Goal: Answer question/provide support

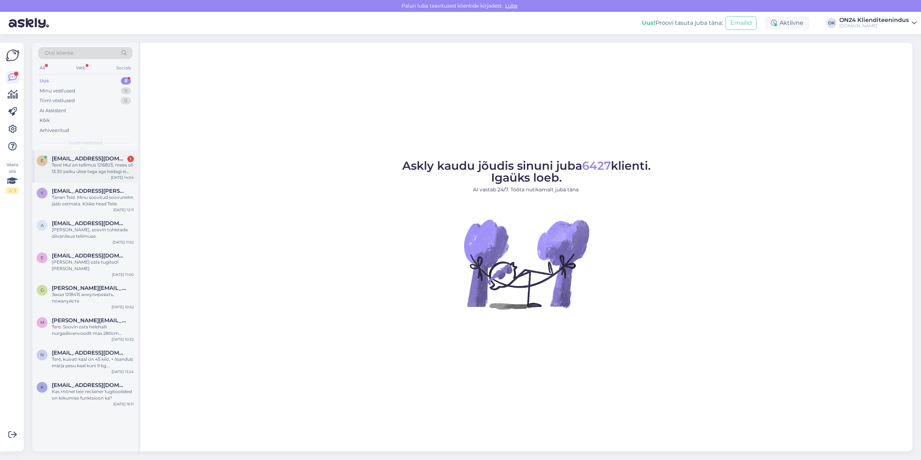
click at [65, 159] on span "[EMAIL_ADDRESS][DOMAIN_NAME]" at bounding box center [89, 158] width 75 height 6
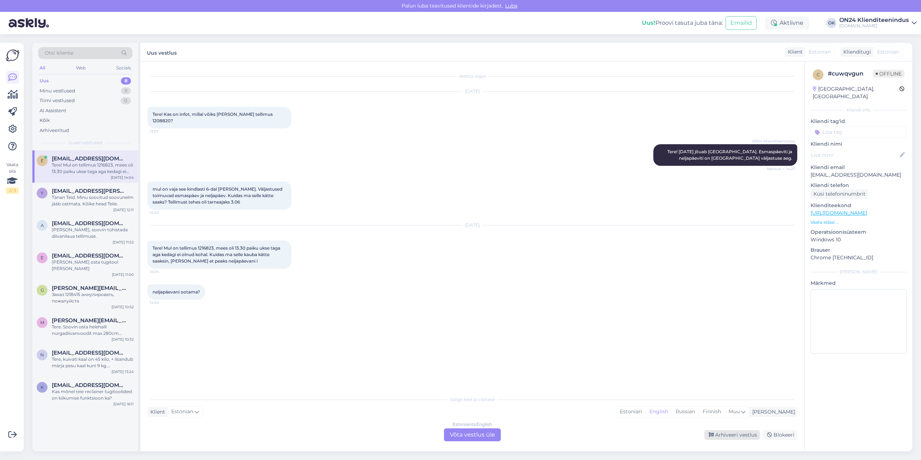
click at [719, 431] on div "Arhiveeri vestlus" at bounding box center [731, 435] width 55 height 10
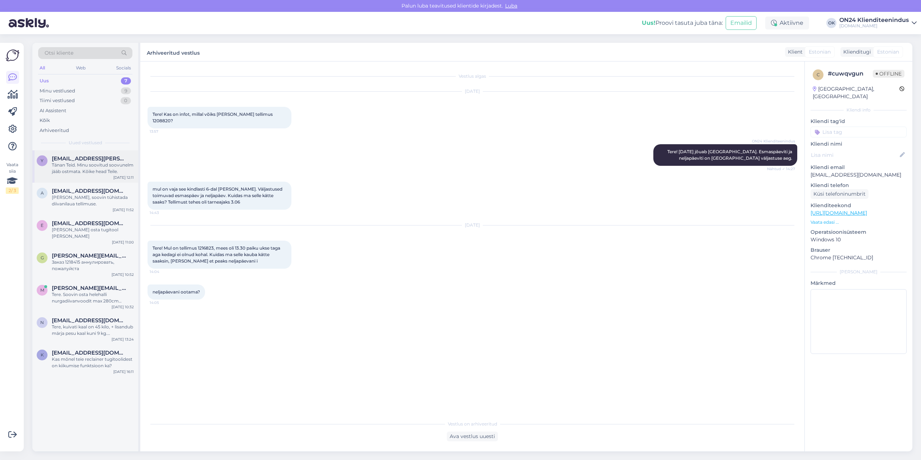
click at [70, 169] on div "Tänan Teid. Minu soovitud soovunelm jääb ostmata. Kõike head Teile." at bounding box center [93, 168] width 82 height 13
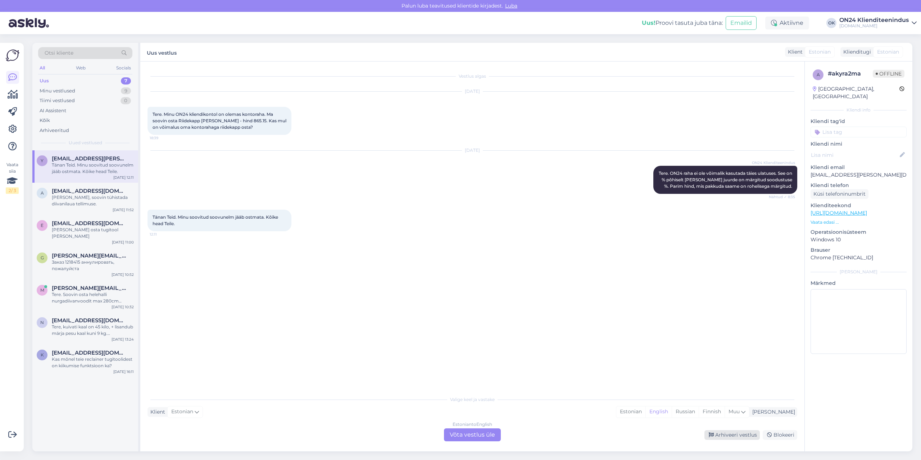
click at [733, 434] on div "Arhiveeri vestlus" at bounding box center [731, 435] width 55 height 10
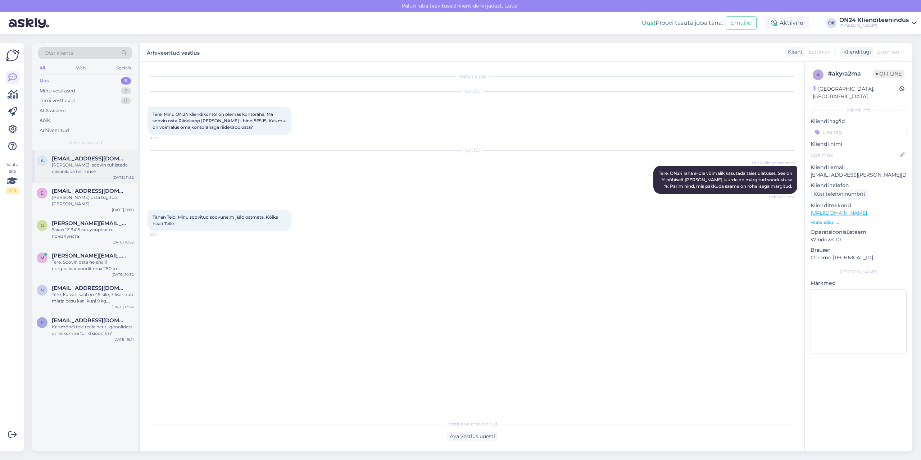
click at [83, 161] on span "[EMAIL_ADDRESS][DOMAIN_NAME]" at bounding box center [89, 158] width 75 height 6
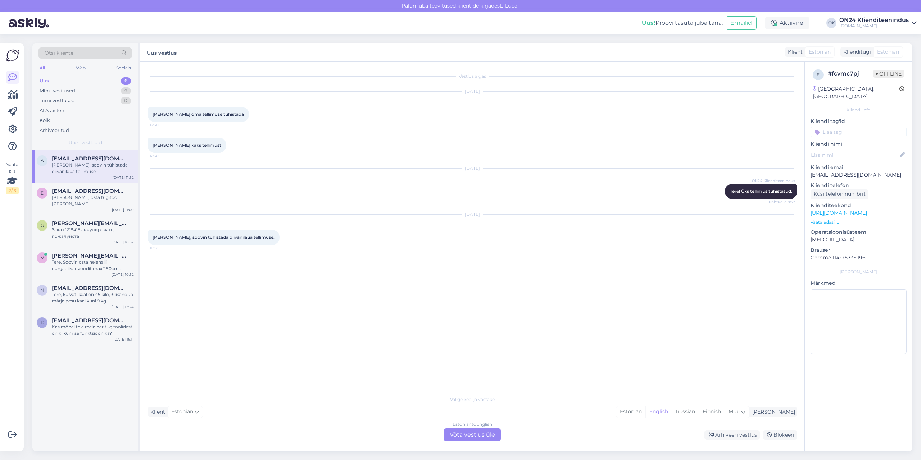
click at [831, 171] on p "[EMAIL_ADDRESS][DOMAIN_NAME]" at bounding box center [858, 175] width 96 height 8
copy p "[EMAIL_ADDRESS][DOMAIN_NAME]"
click at [645, 413] on div "Estonian" at bounding box center [630, 411] width 29 height 11
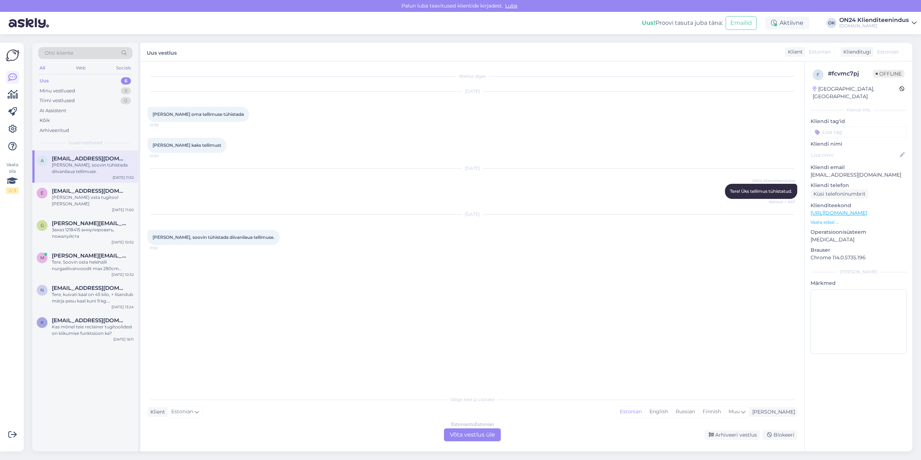
click at [484, 435] on div "Estonian to Estonian Võta vestlus üle" at bounding box center [472, 434] width 57 height 13
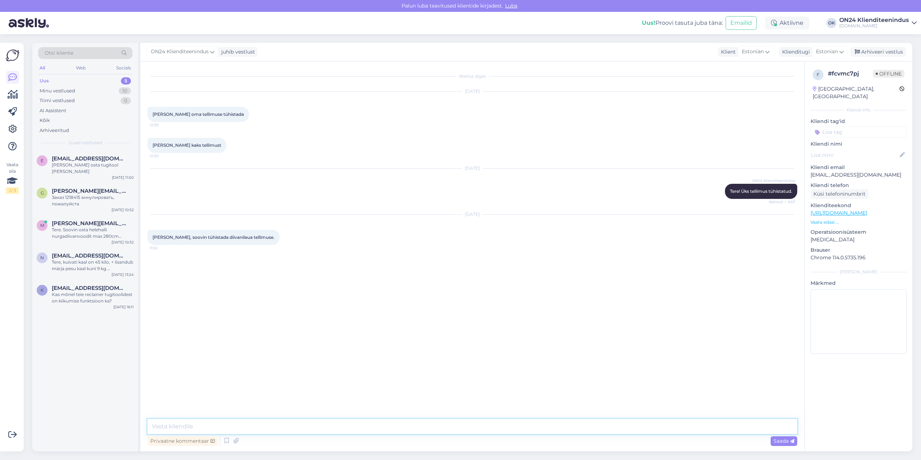
click at [471, 428] on textarea at bounding box center [472, 426] width 650 height 15
type textarea "Tere. [PERSON_NAME] ja järelmaks tühistatud. Mis põhjusel soovite tühistada? [P…"
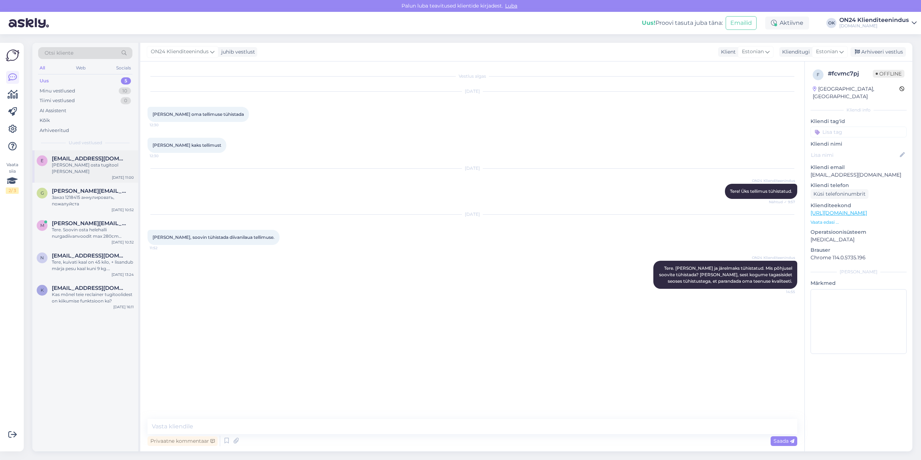
click at [86, 161] on span "[EMAIL_ADDRESS][DOMAIN_NAME]" at bounding box center [89, 158] width 75 height 6
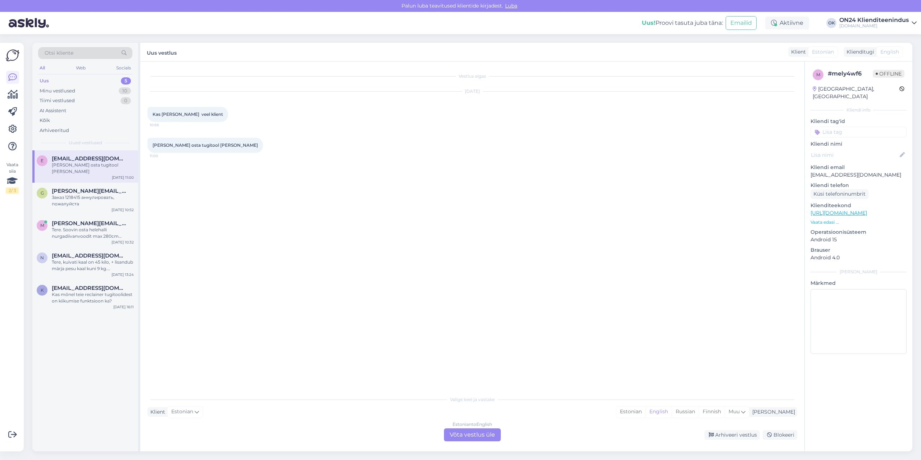
click at [821, 171] on p "[EMAIL_ADDRESS][DOMAIN_NAME]" at bounding box center [858, 175] width 96 height 8
copy p "[EMAIL_ADDRESS][DOMAIN_NAME]"
click at [645, 413] on div "Estonian" at bounding box center [630, 411] width 29 height 11
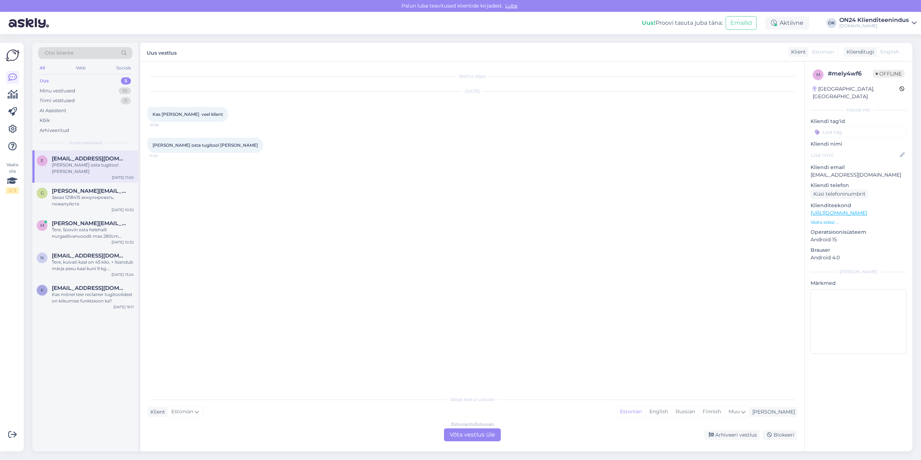
click at [473, 433] on div "Estonian to Estonian Võta vestlus üle" at bounding box center [472, 434] width 57 height 13
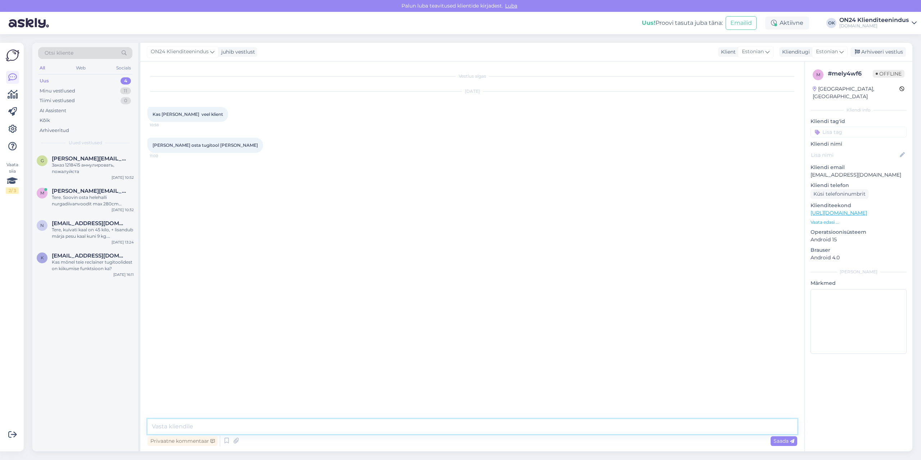
click at [465, 423] on textarea at bounding box center [472, 426] width 650 height 15
type textarea "Tere. Jah olete. Kas vajate uut salasõna sisselogimiseks?"
click at [86, 170] on div "Заказ 1218415 аннулировать, пожалуйста" at bounding box center [93, 168] width 82 height 13
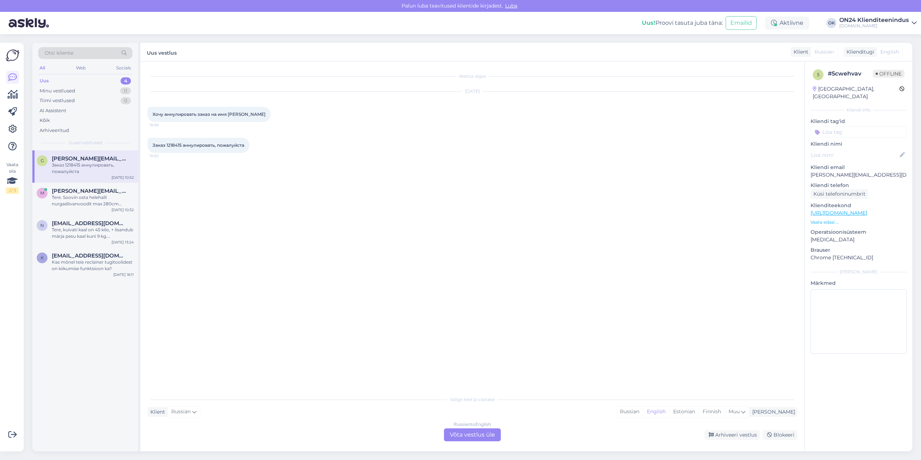
click at [173, 145] on span "Заказ 1218415 аннулировать, пожалуйста" at bounding box center [198, 144] width 92 height 5
copy span "1218415"
click at [698, 413] on div "Estonian" at bounding box center [683, 411] width 29 height 11
click at [465, 431] on div "Russian to Estonian Võta vestlus üle" at bounding box center [472, 434] width 57 height 13
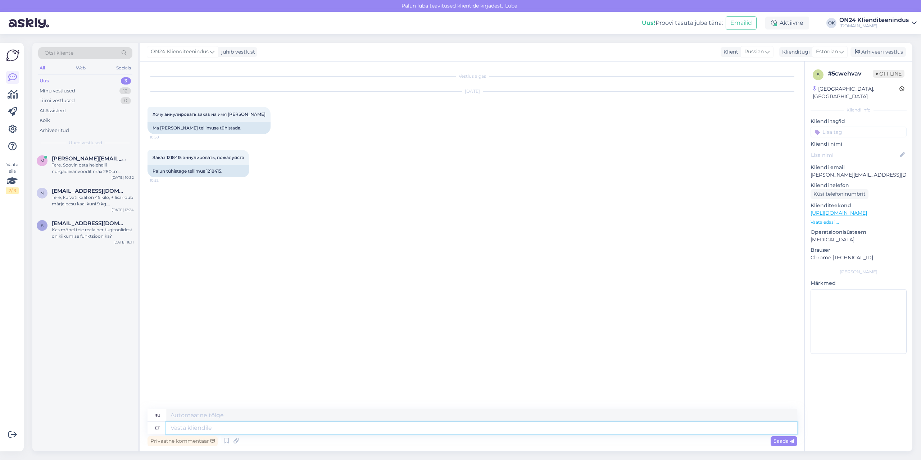
click at [452, 425] on textarea at bounding box center [481, 428] width 631 height 12
type textarea "Tere."
type textarea "Привет."
type textarea "Tere. Tellimus t"
type textarea "Привет. Заказ."
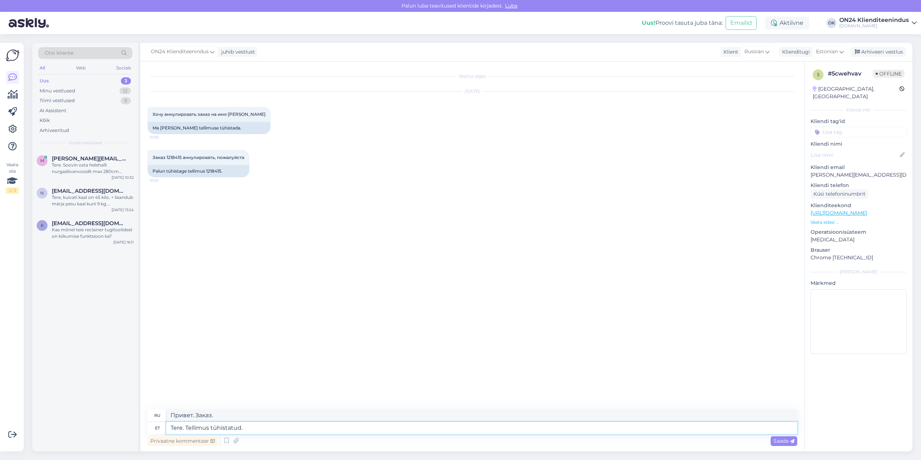
type textarea "Tere. Tellimus tühistatud."
type textarea "Здравствуйте. Заказ отменён."
click at [85, 173] on div "Tere. Soovin osta helehalli nurgadiivanvoodit max 280cm laiusega ja alates 180c…" at bounding box center [93, 168] width 82 height 13
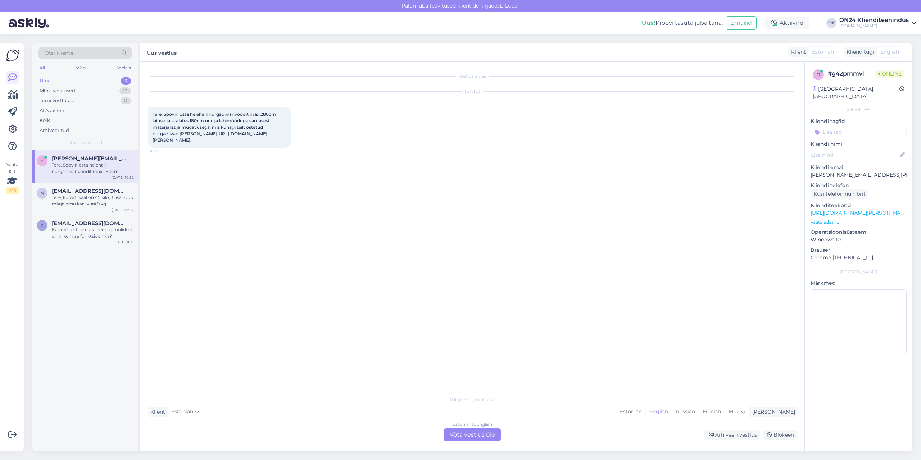
click at [180, 142] on link "[URL][DOMAIN_NAME][PERSON_NAME]" at bounding box center [209, 137] width 115 height 12
click at [645, 412] on div "Estonian" at bounding box center [630, 411] width 29 height 11
click at [499, 436] on div "Estonian to Estonian Võta vestlus üle" at bounding box center [472, 434] width 57 height 13
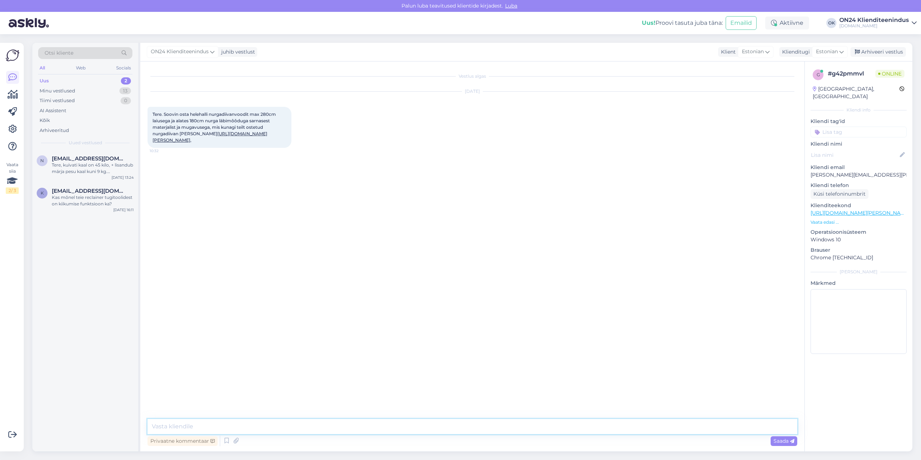
click at [456, 426] on textarea at bounding box center [472, 426] width 650 height 15
paste textarea "[URL][DOMAIN_NAME]"
type textarea "Tere. Paraku sarnast diivanit ei leidnud kodulehel, aga siin on meie valik arve…"
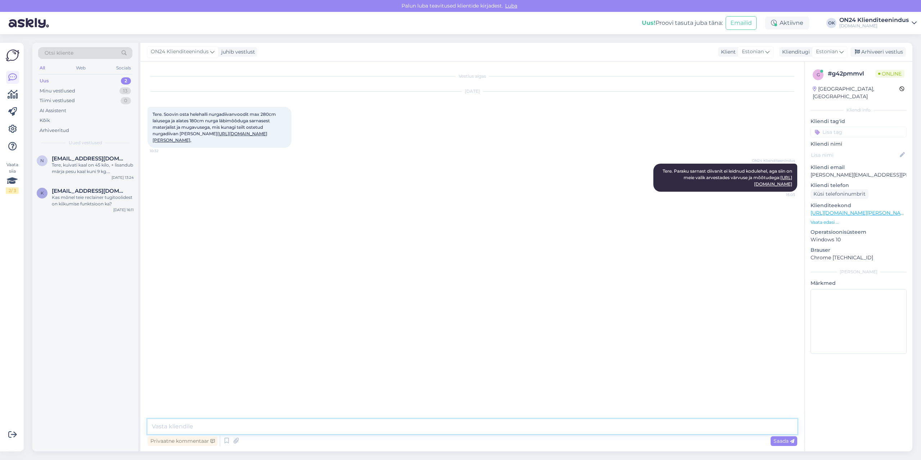
click at [301, 428] on textarea at bounding box center [472, 426] width 650 height 15
click at [289, 422] on textarea at bounding box center [472, 426] width 650 height 15
paste textarea "[URL][DOMAIN_NAME]"
type textarea "[URL][DOMAIN_NAME]"
click at [257, 425] on textarea at bounding box center [472, 426] width 650 height 15
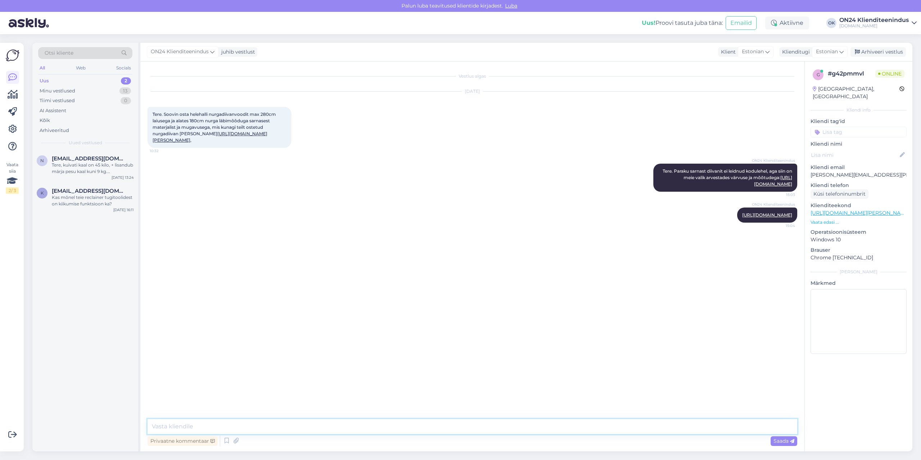
paste textarea "[URL][DOMAIN_NAME]"
type textarea "[URL][DOMAIN_NAME]"
click at [76, 163] on div "Tere, kuivati kaal on 45 kilo, + lisandub märja pesu kaal kuni 9 kg. [PERSON_NA…" at bounding box center [93, 168] width 82 height 13
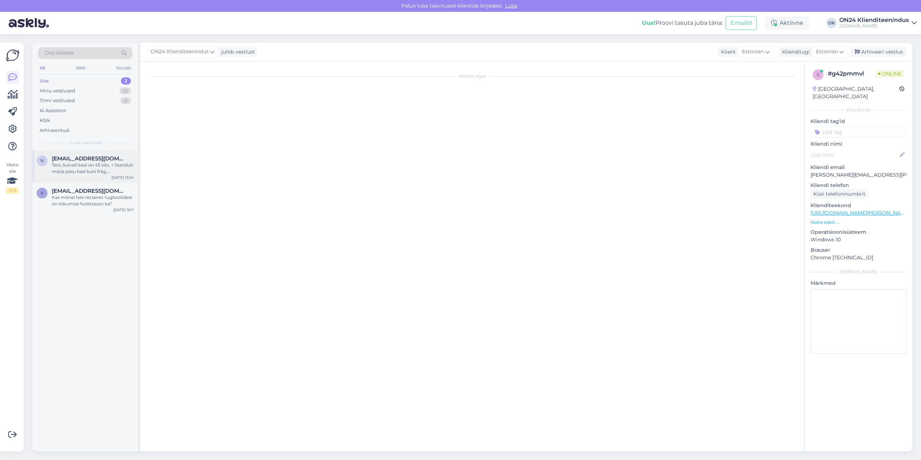
scroll to position [97, 0]
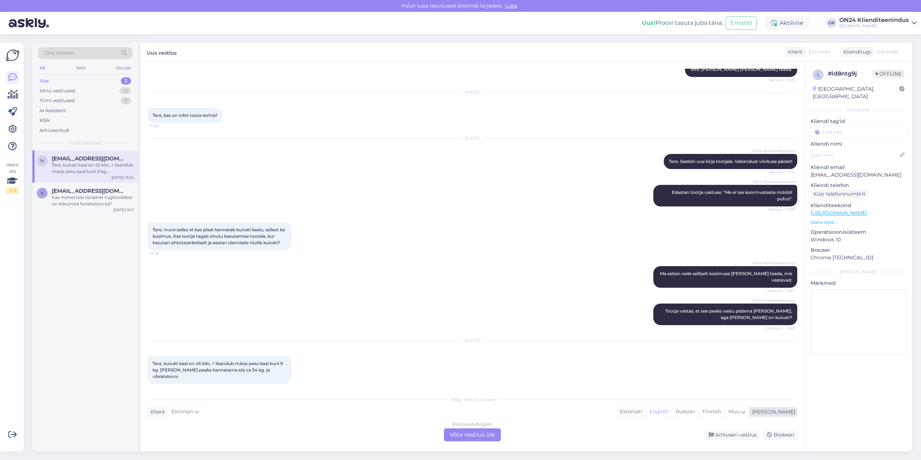
click at [645, 410] on div "Estonian" at bounding box center [630, 411] width 29 height 11
click at [482, 437] on div "Estonian to Estonian Võta vestlus üle" at bounding box center [472, 434] width 57 height 13
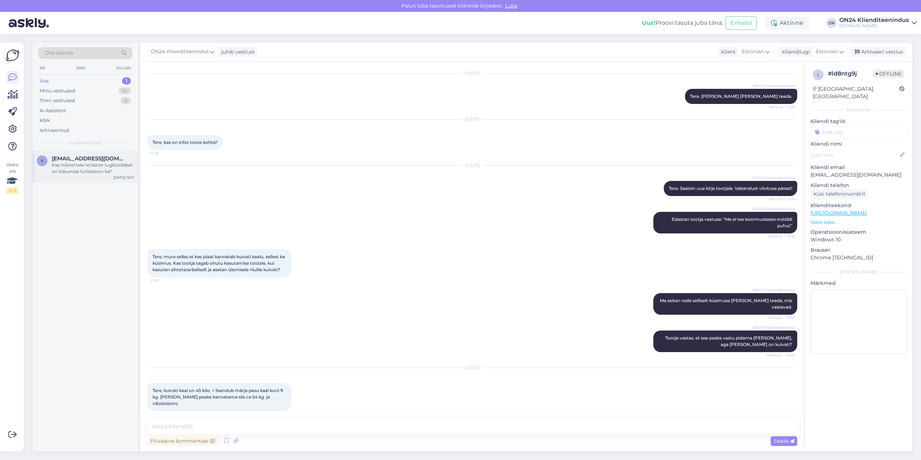
click at [55, 173] on div "Kas mõnel teie reclainer tugitoolidest on kiikumise funktsioon ka?" at bounding box center [93, 168] width 82 height 13
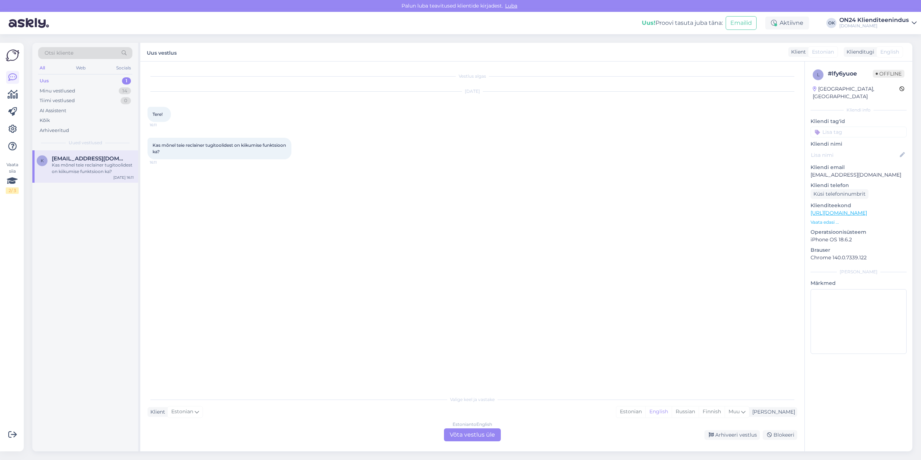
click at [832, 219] on p "Vaata edasi ..." at bounding box center [858, 222] width 96 height 6
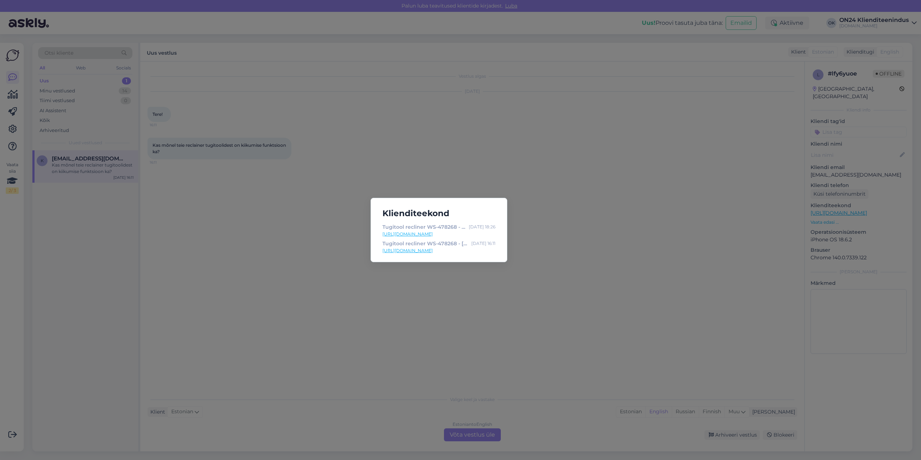
click at [429, 235] on link "[URL][DOMAIN_NAME]" at bounding box center [438, 234] width 113 height 6
click at [596, 254] on div "Klienditeekond Tugitool recliner WS-478268 - [DOMAIN_NAME] Sisustuskaubamaja [D…" at bounding box center [460, 230] width 921 height 460
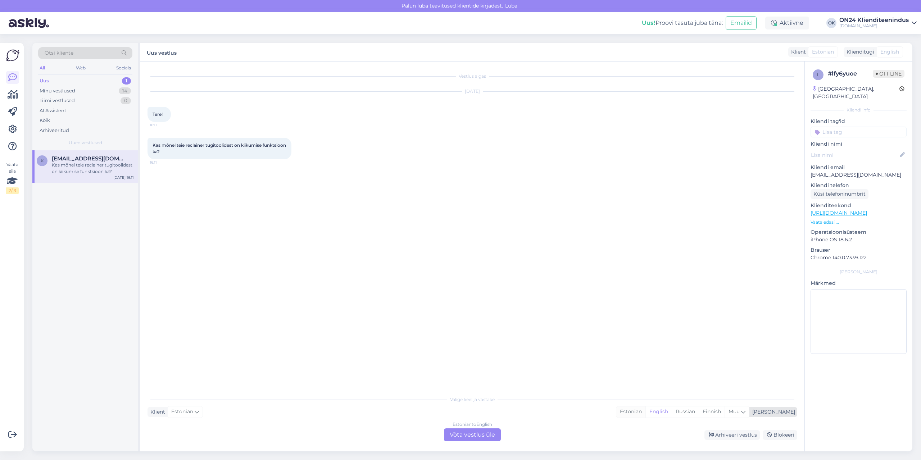
click at [645, 416] on div "Estonian" at bounding box center [630, 411] width 29 height 11
click at [454, 436] on div "Estonian to Estonian Võta vestlus üle" at bounding box center [472, 434] width 57 height 13
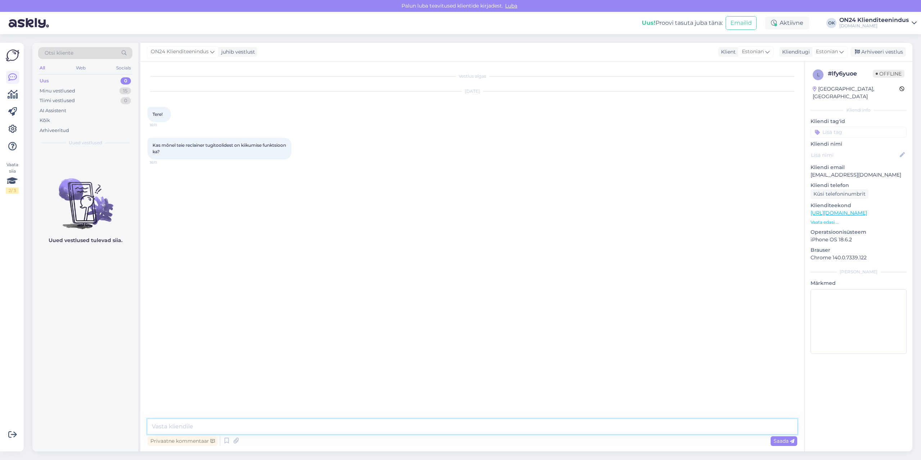
click at [406, 431] on textarea at bounding box center [472, 426] width 650 height 15
type textarea "Tere. [GEOGRAPHIC_DATA]."
paste textarea "[URL][DOMAIN_NAME]"
type textarea "Siin on valik: [URL][DOMAIN_NAME]"
click at [784, 439] on span "Saada" at bounding box center [783, 441] width 21 height 6
